Goal: Task Accomplishment & Management: Use online tool/utility

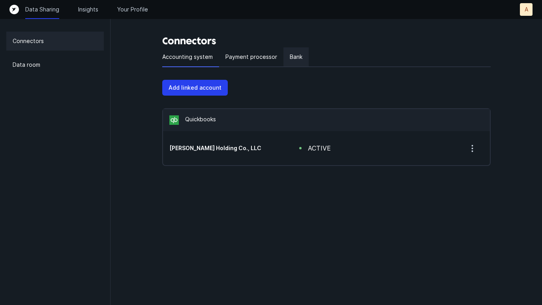
click at [304, 54] on div "Bank" at bounding box center [296, 57] width 25 height 20
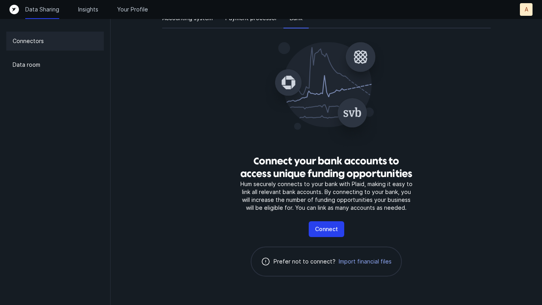
scroll to position [39, 0]
click at [312, 231] on button "Connect" at bounding box center [327, 229] width 36 height 16
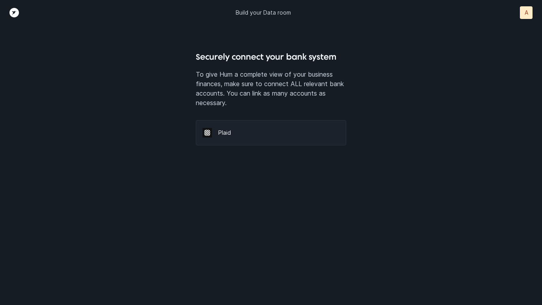
click at [218, 135] on div at bounding box center [211, 132] width 16 height 9
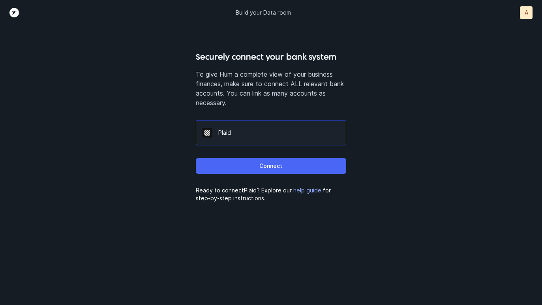
click at [246, 164] on button "Connect" at bounding box center [271, 166] width 150 height 16
